Goal: Entertainment & Leisure: Consume media (video, audio)

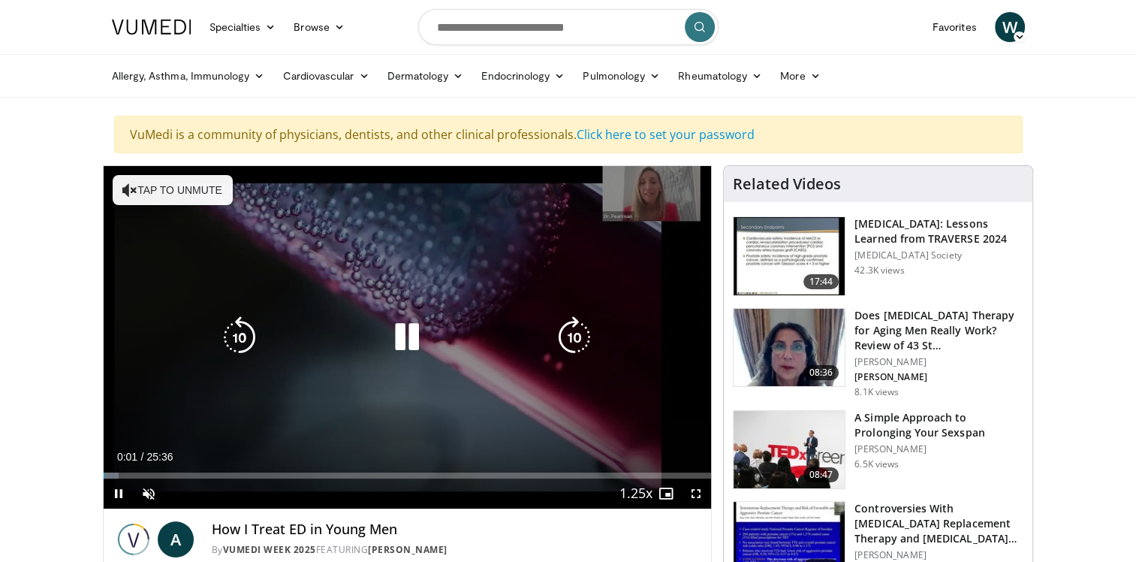
click at [406, 336] on icon "Video Player" at bounding box center [407, 337] width 42 height 42
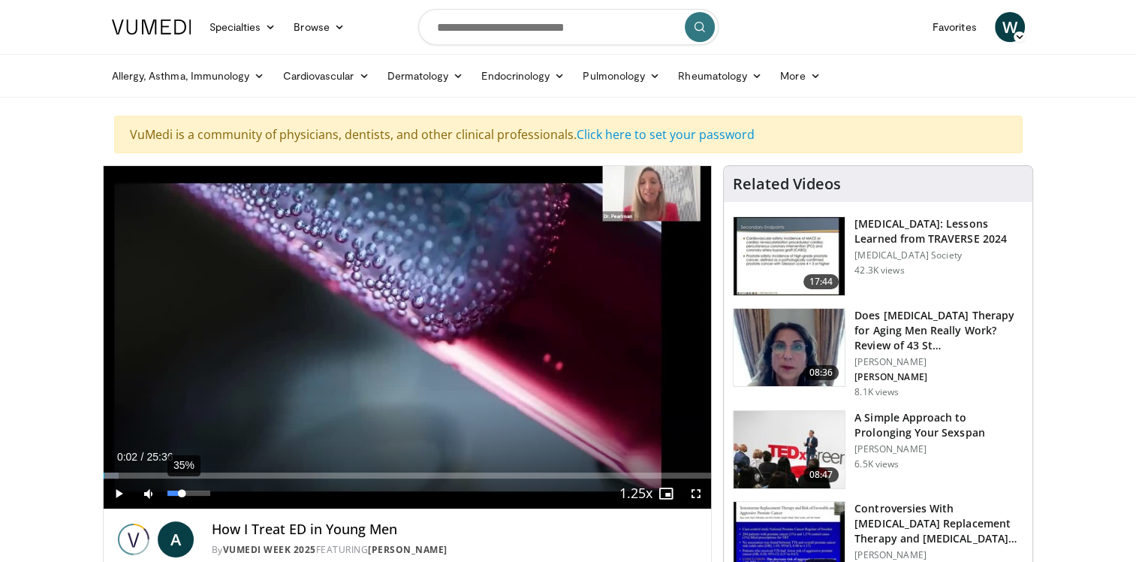
drag, startPoint x: 166, startPoint y: 493, endPoint x: 182, endPoint y: 493, distance: 15.8
click at [182, 493] on div "Volume Level" at bounding box center [174, 492] width 15 height 5
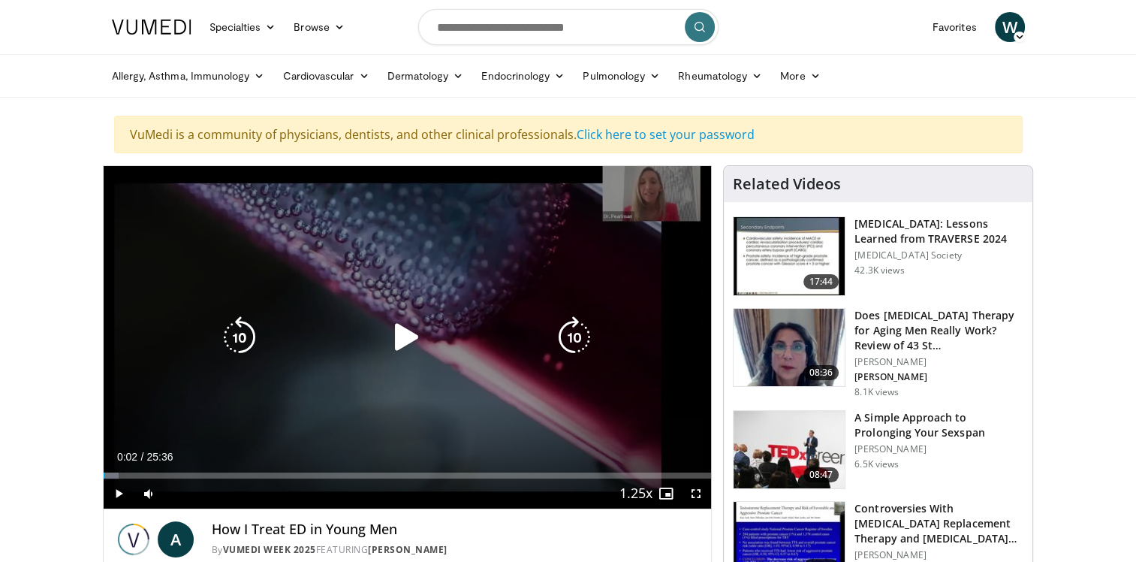
click at [404, 327] on icon "Video Player" at bounding box center [407, 337] width 42 height 42
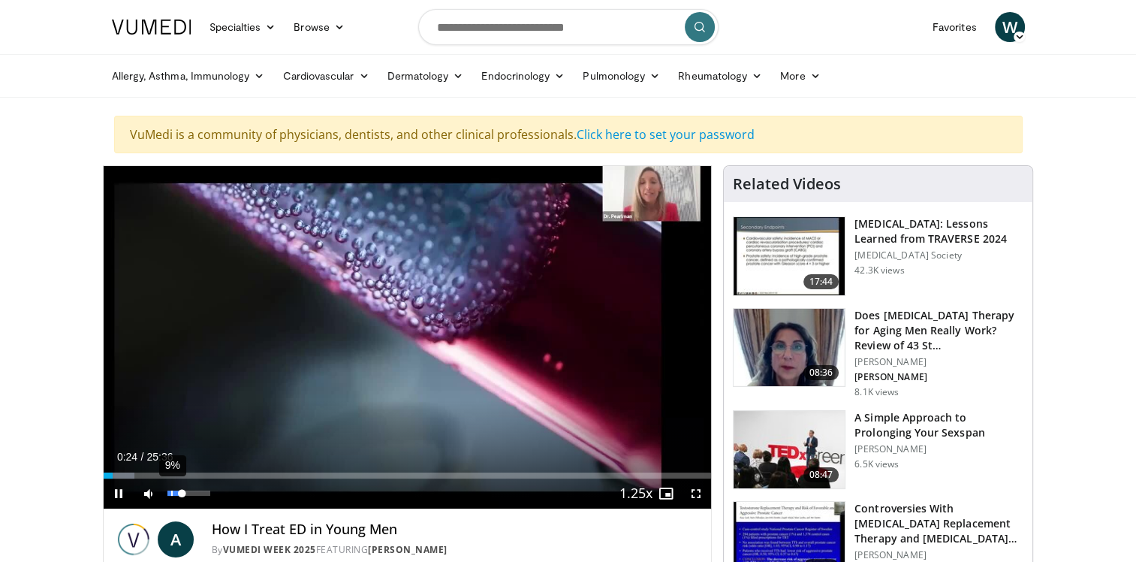
click at [171, 494] on video-js "**********" at bounding box center [408, 337] width 608 height 343
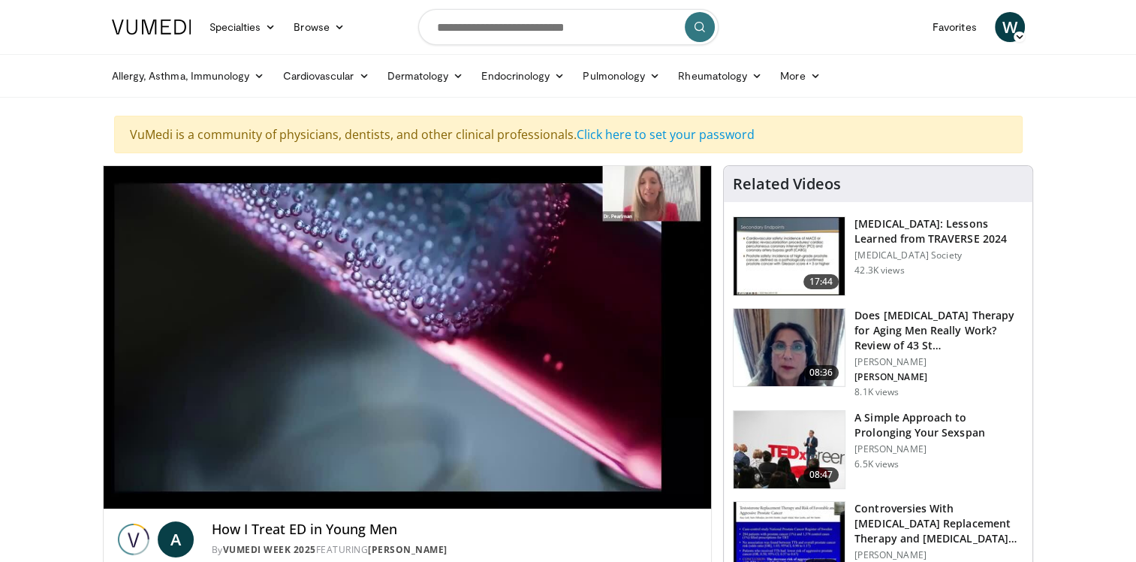
click at [171, 494] on video-js "**********" at bounding box center [408, 337] width 608 height 343
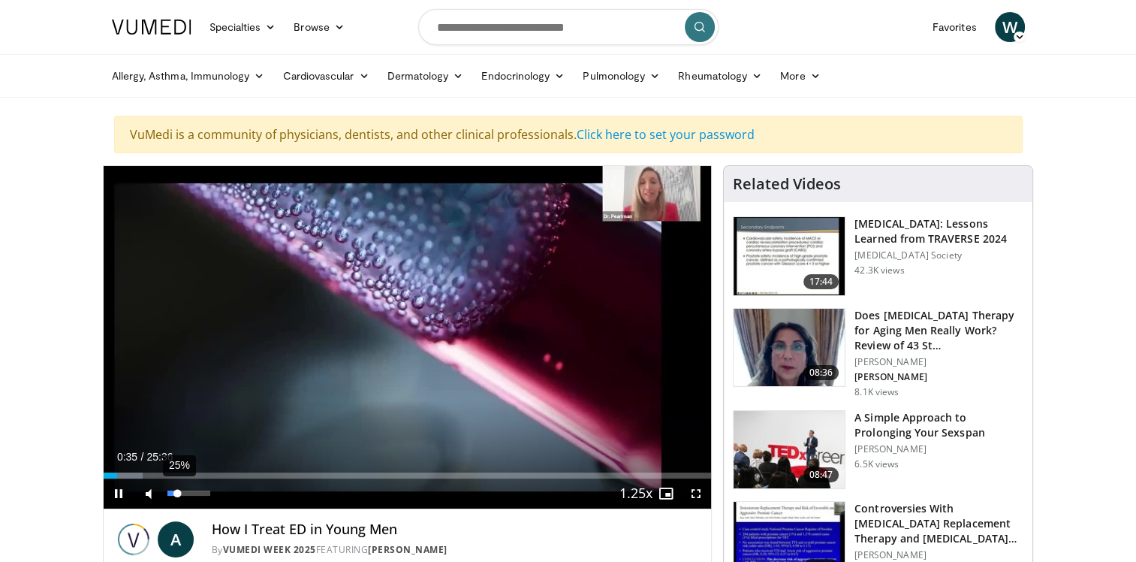
click at [177, 492] on div "Volume Level" at bounding box center [172, 492] width 11 height 5
click at [172, 491] on div "Volume Level" at bounding box center [169, 492] width 5 height 5
click at [176, 491] on div "Volume Level" at bounding box center [171, 492] width 9 height 5
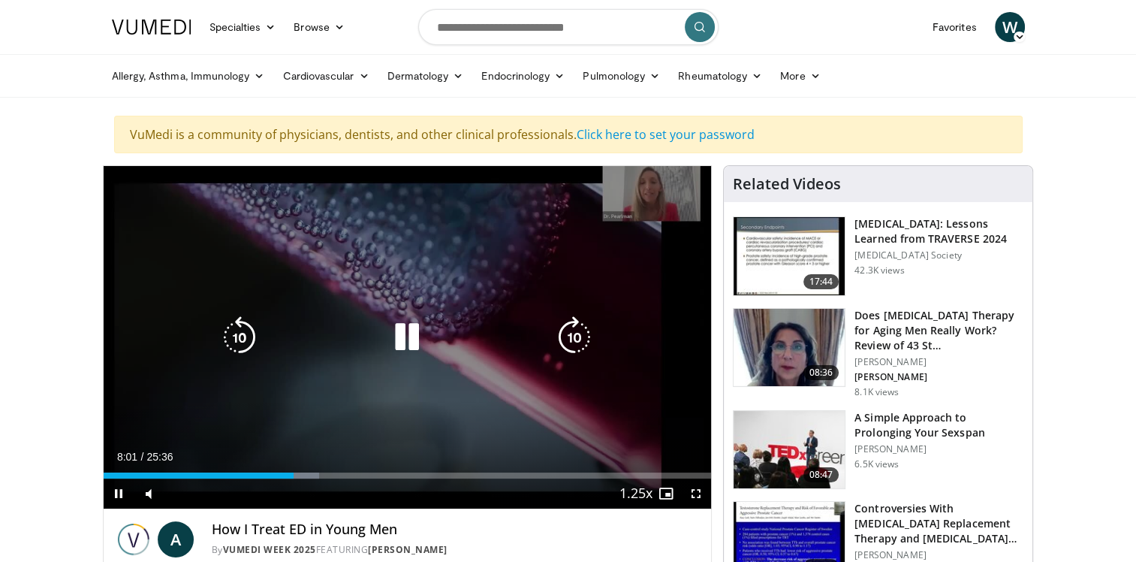
click at [579, 325] on icon "Video Player" at bounding box center [574, 337] width 42 height 42
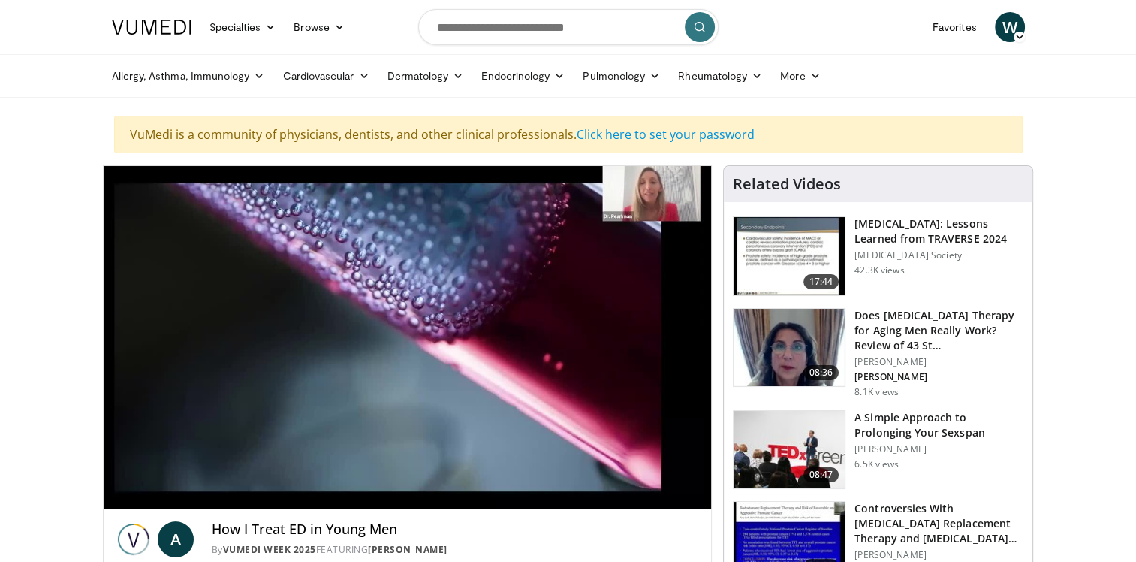
click at [579, 325] on div "20 seconds Tap to unmute" at bounding box center [408, 337] width 608 height 342
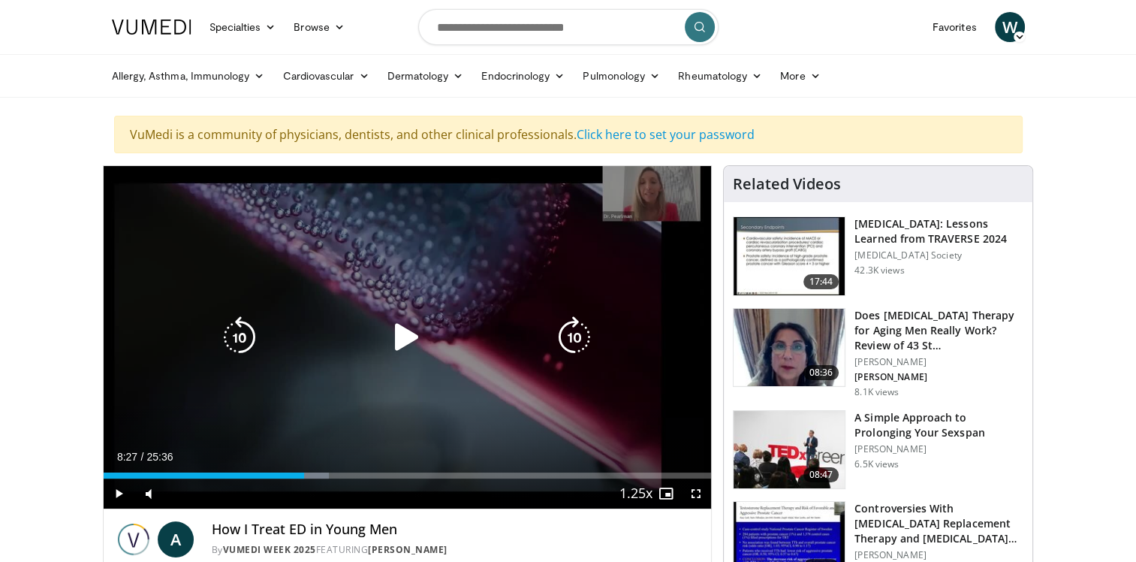
click at [571, 335] on icon "Video Player" at bounding box center [574, 337] width 42 height 42
click at [556, 373] on div "40 seconds Tap to unmute" at bounding box center [408, 337] width 608 height 342
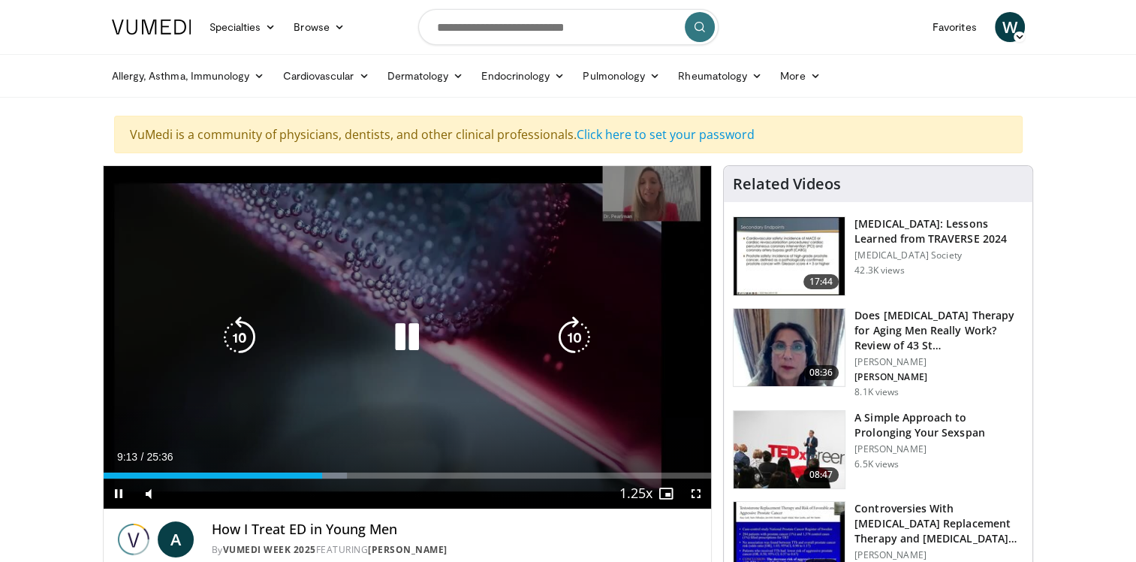
click at [692, 391] on div "40 seconds Tap to unmute" at bounding box center [408, 337] width 608 height 342
click at [397, 339] on icon "Video Player" at bounding box center [407, 337] width 42 height 42
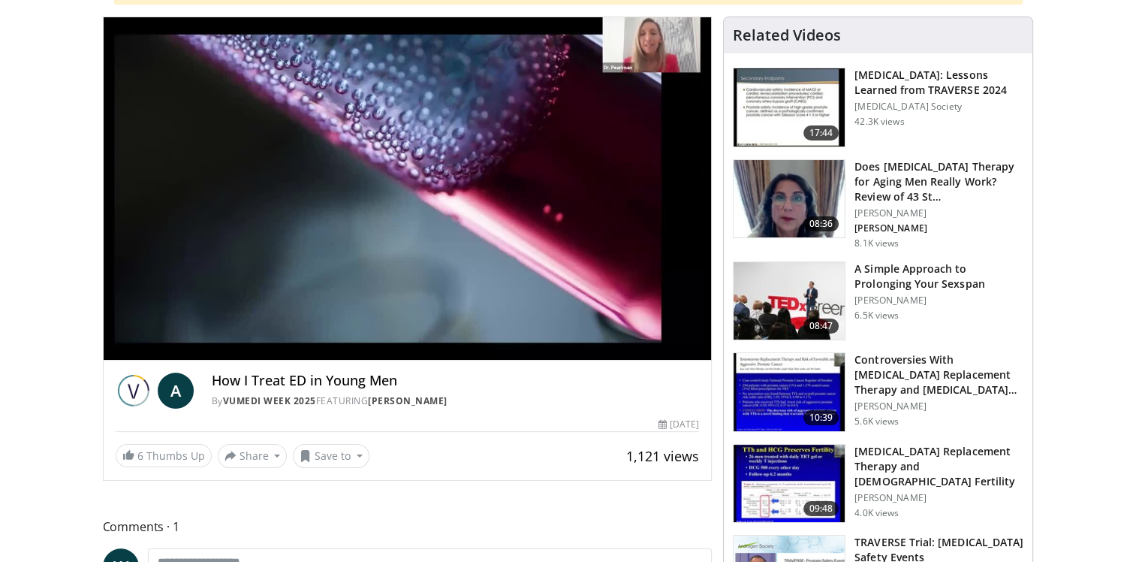
scroll to position [150, 0]
